Goal: Information Seeking & Learning: Compare options

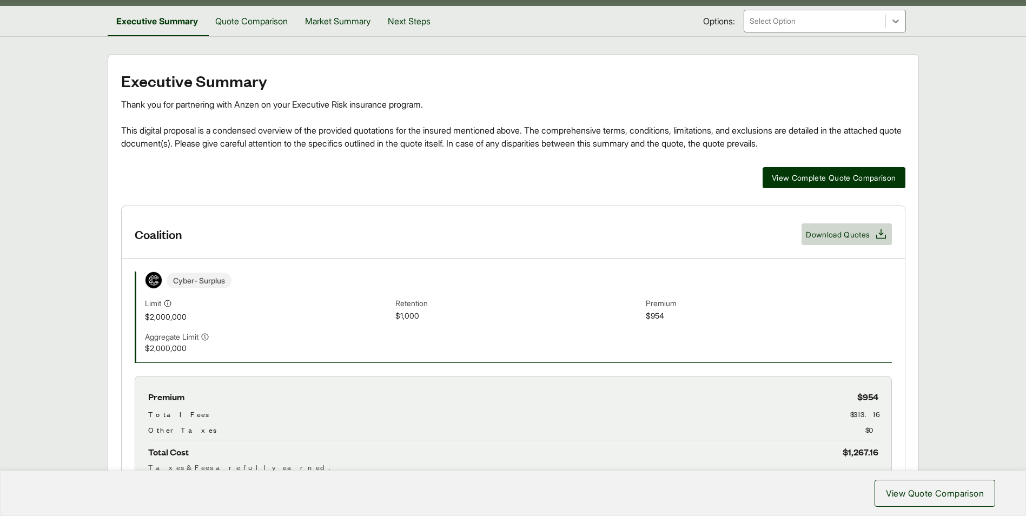
scroll to position [162, 0]
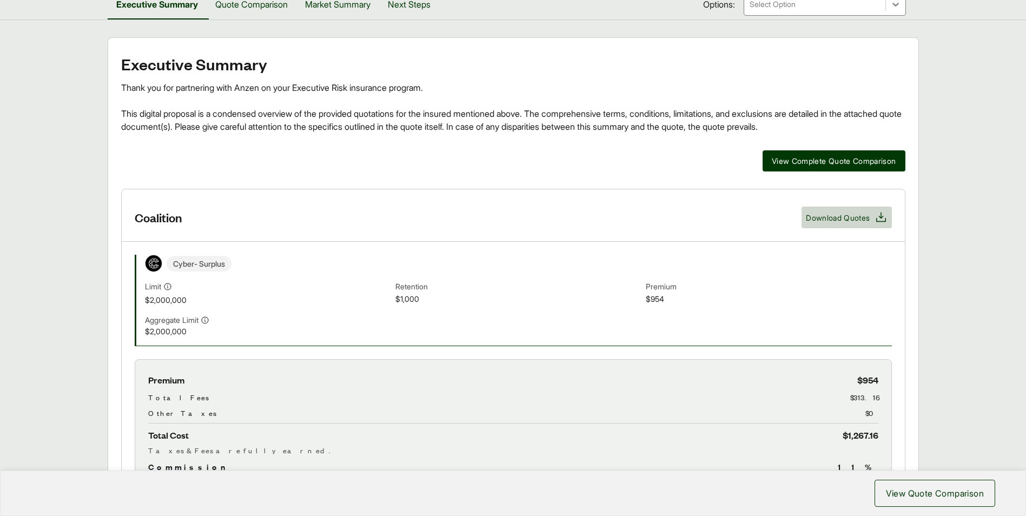
click at [759, 301] on span "$954" at bounding box center [769, 299] width 246 height 12
click at [859, 209] on button "Download Quotes" at bounding box center [846, 218] width 90 height 22
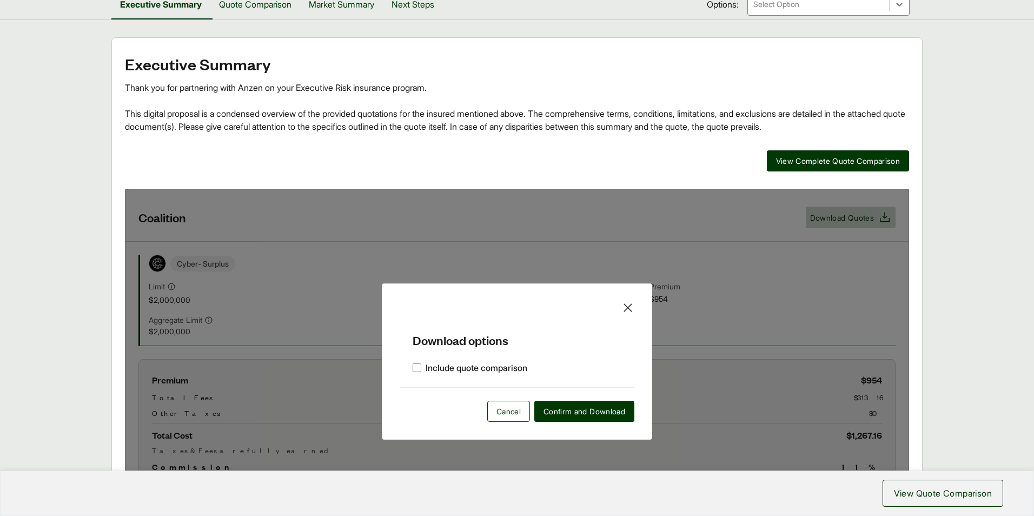
click at [635, 303] on div "Download options Include quote comparison Cancel Confirm and Download" at bounding box center [517, 361] width 270 height 156
click at [628, 303] on icon at bounding box center [627, 307] width 13 height 13
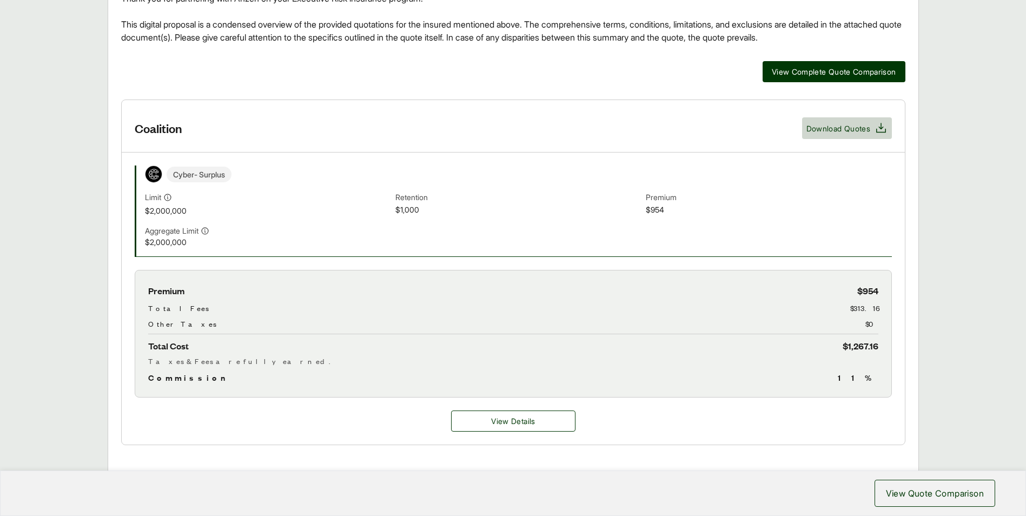
scroll to position [270, 0]
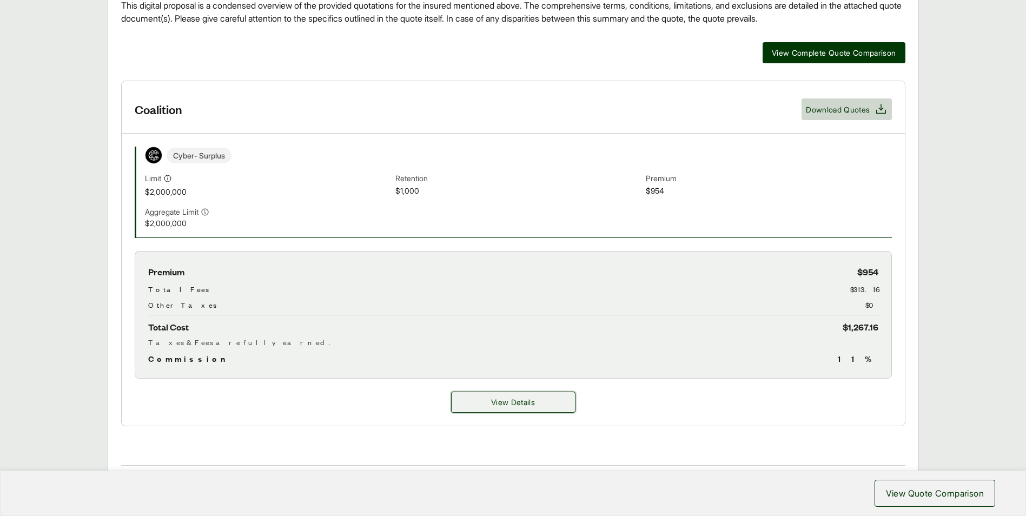
click at [543, 402] on button "View Details" at bounding box center [513, 402] width 124 height 21
click at [495, 401] on span "View Details" at bounding box center [513, 401] width 44 height 11
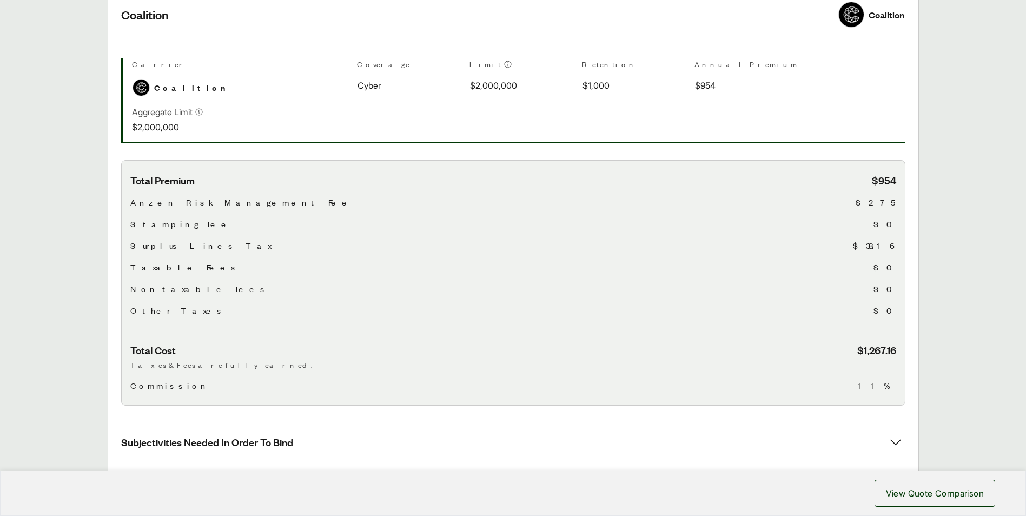
scroll to position [216, 0]
